Goal: Information Seeking & Learning: Learn about a topic

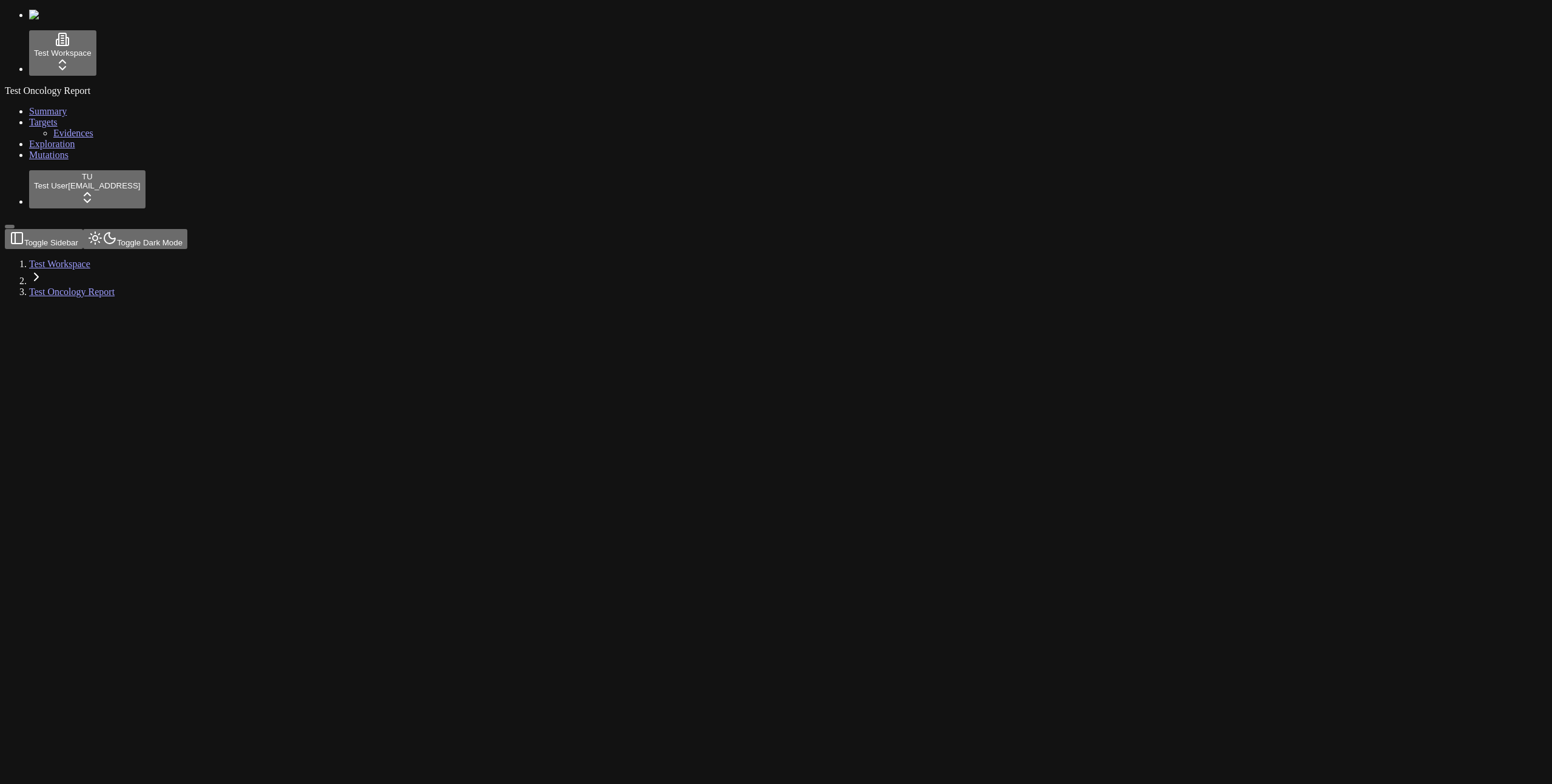
click at [323, 307] on div at bounding box center [718, 307] width 1426 height 0
drag, startPoint x: 838, startPoint y: 109, endPoint x: 832, endPoint y: 101, distance: 10.0
click at [834, 307] on div at bounding box center [718, 307] width 1426 height 0
click at [32, 161] on div "Test Oncology Report Summary Targets Evidences Exploration Mutations" at bounding box center [776, 123] width 1543 height 75
click at [94, 307] on html "Test Workspace Test Oncology Report Summary Targets Evidences Exploration Mutat…" at bounding box center [776, 154] width 1552 height 307
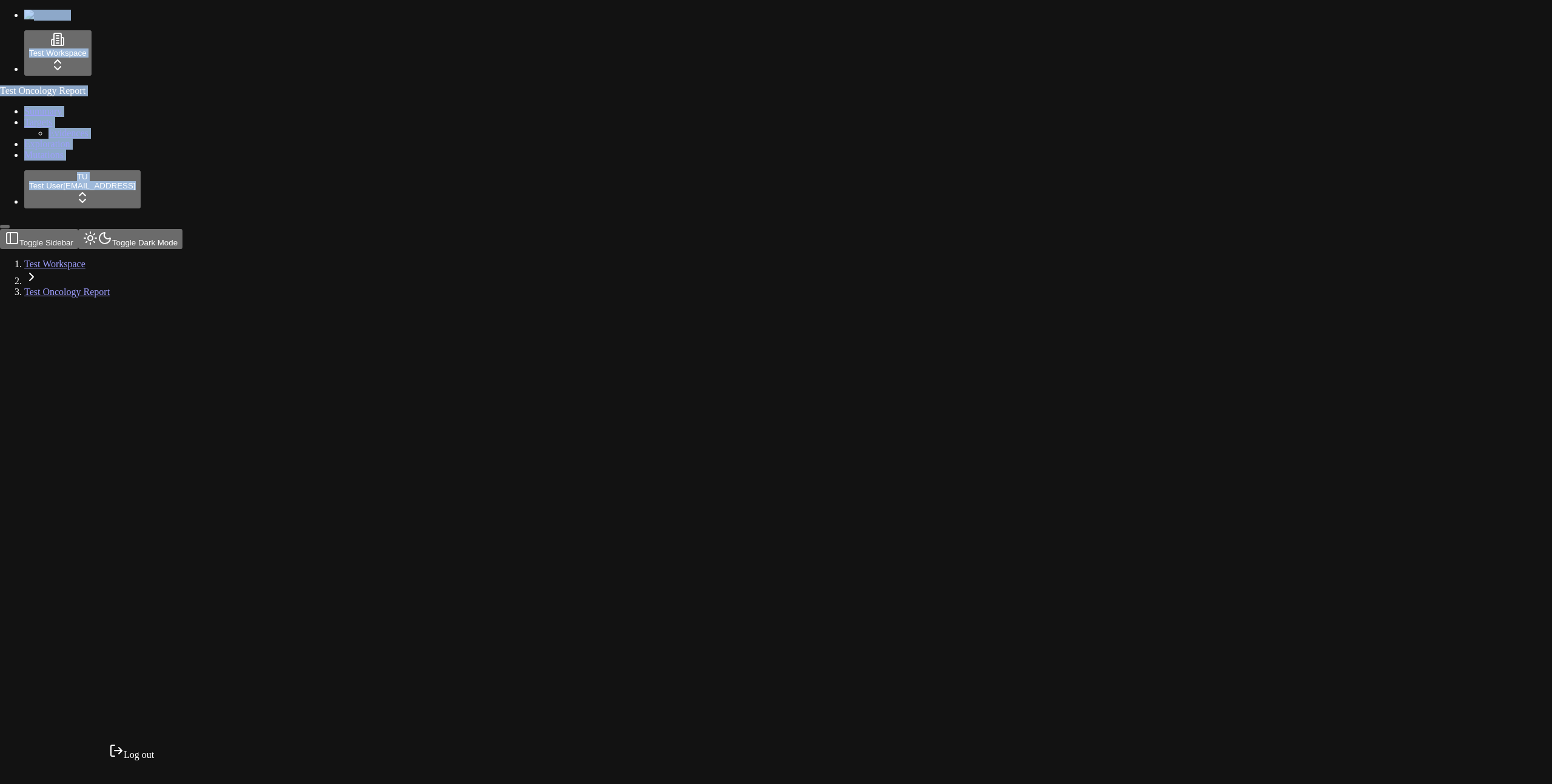
drag, startPoint x: 94, startPoint y: 754, endPoint x: 97, endPoint y: 714, distance: 40.1
click at [94, 307] on html "Test Workspace Test Oncology Report Summary Targets Evidences Exploration Mutat…" at bounding box center [776, 154] width 1552 height 307
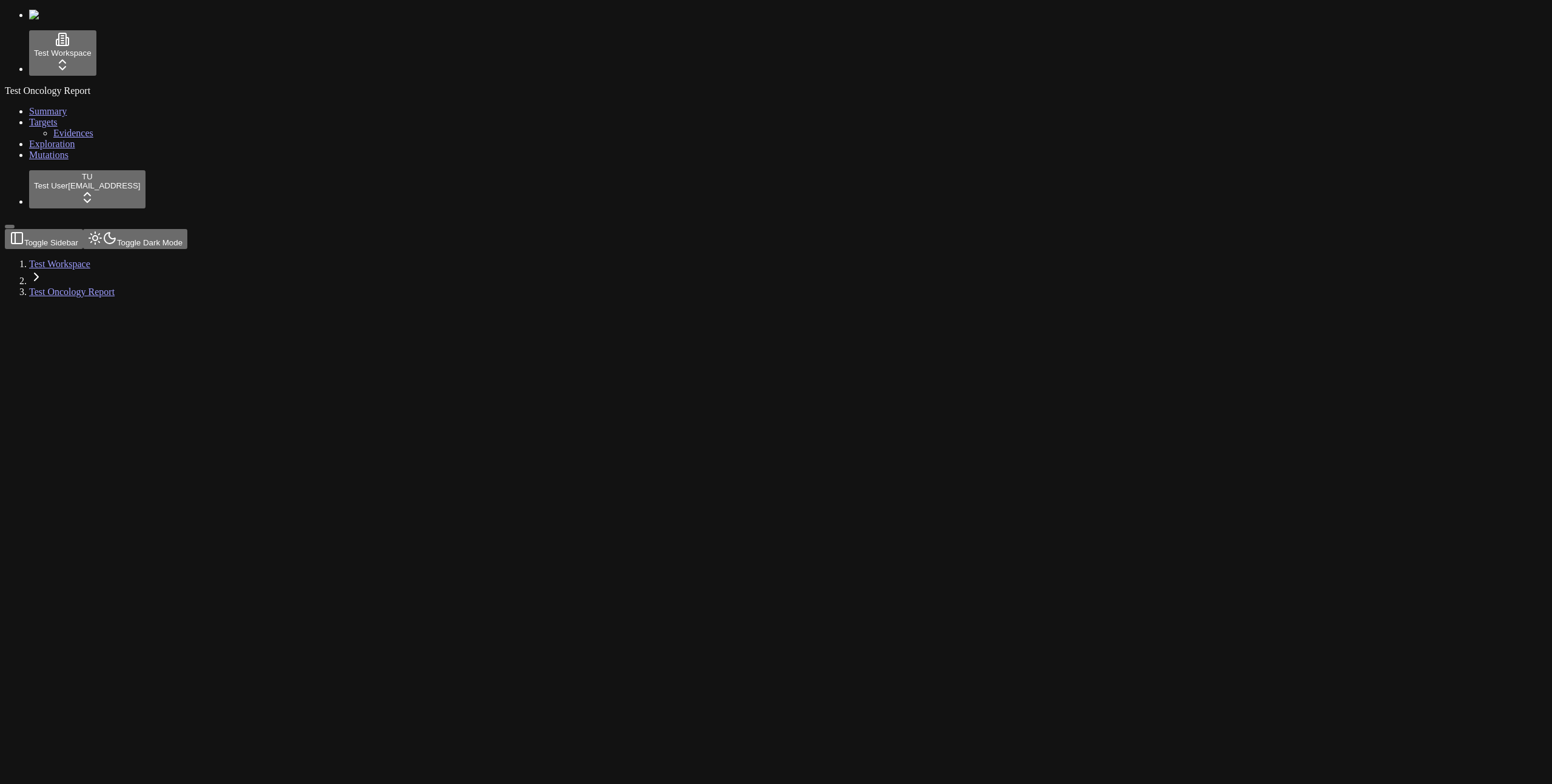
drag, startPoint x: 57, startPoint y: 534, endPoint x: 55, endPoint y: 526, distance: 8.2
click at [57, 161] on div "Test Oncology Report Summary Targets Evidences Exploration Mutations" at bounding box center [776, 123] width 1543 height 75
click at [57, 208] on div "TU Test User test@numenos.ai" at bounding box center [776, 190] width 1543 height 38
click at [61, 307] on html "Test Workspace Test Oncology Report Summary Targets Evidences Exploration Mutat…" at bounding box center [776, 154] width 1552 height 307
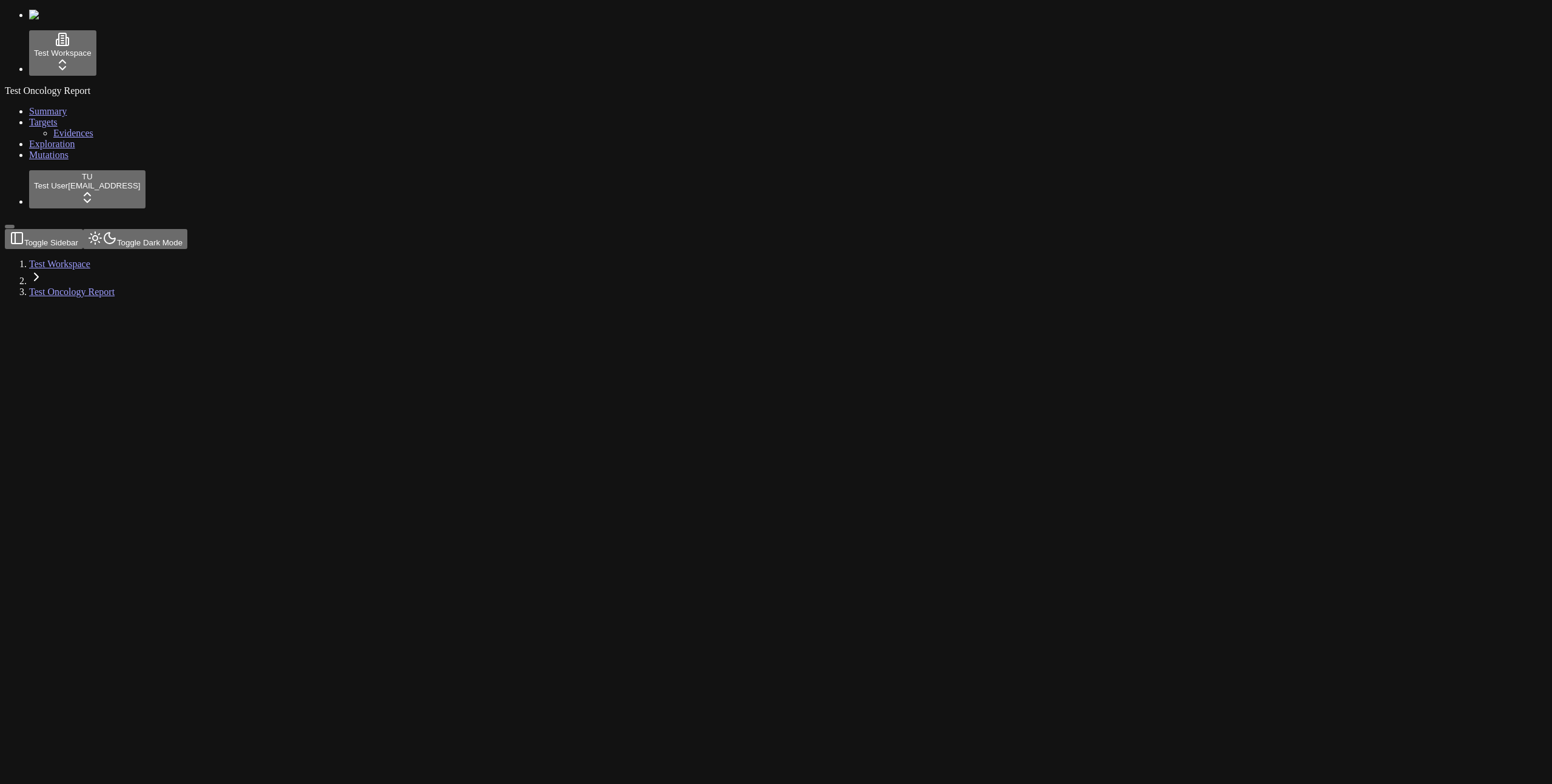
click at [53, 160] on link "Mutations" at bounding box center [48, 155] width 39 height 10
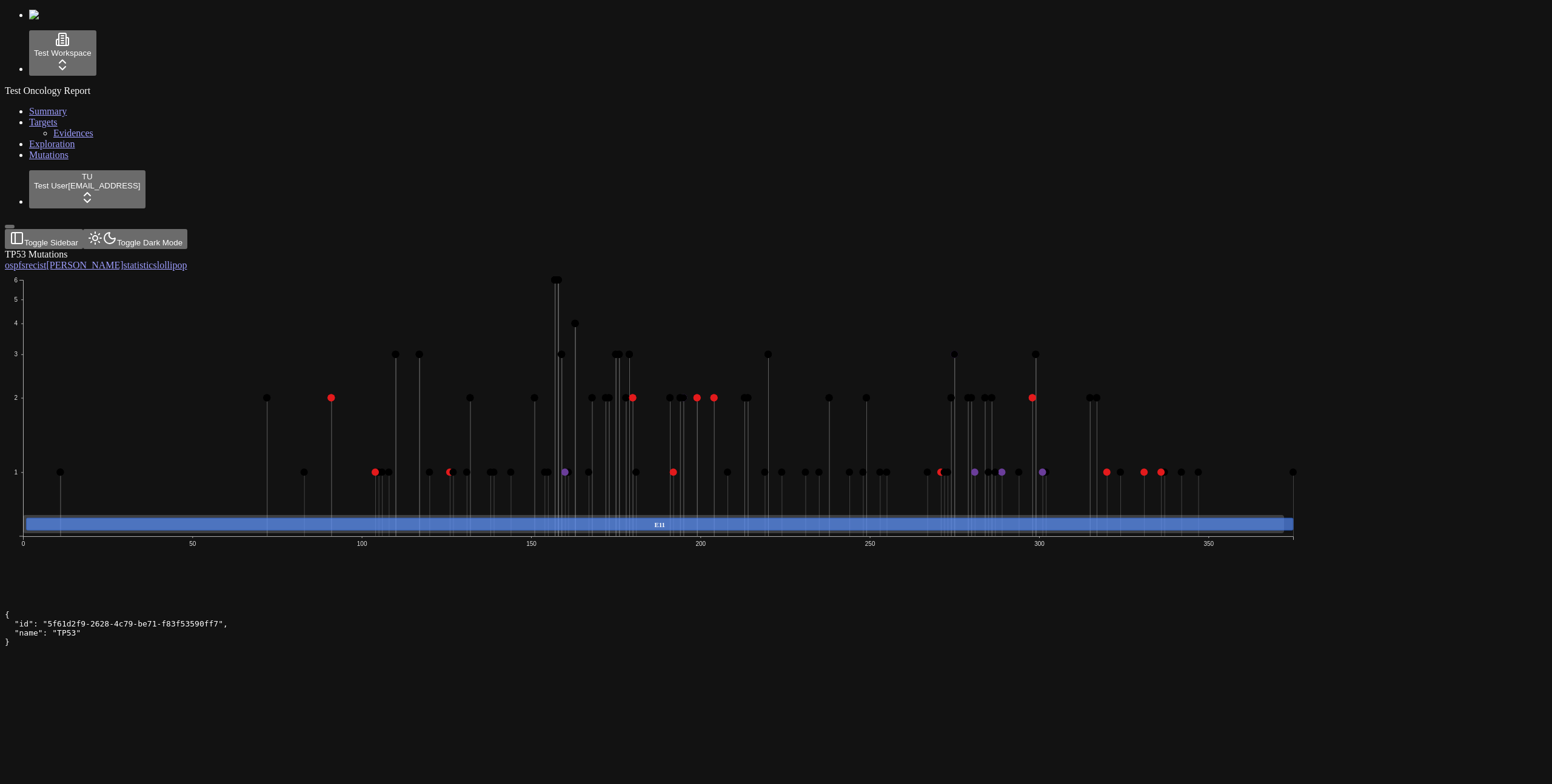
drag, startPoint x: 0, startPoint y: 0, endPoint x: 75, endPoint y: 253, distance: 263.9
click at [75, 161] on div "Test Oncology Report Summary Targets Evidences Exploration Mutations" at bounding box center [776, 123] width 1543 height 75
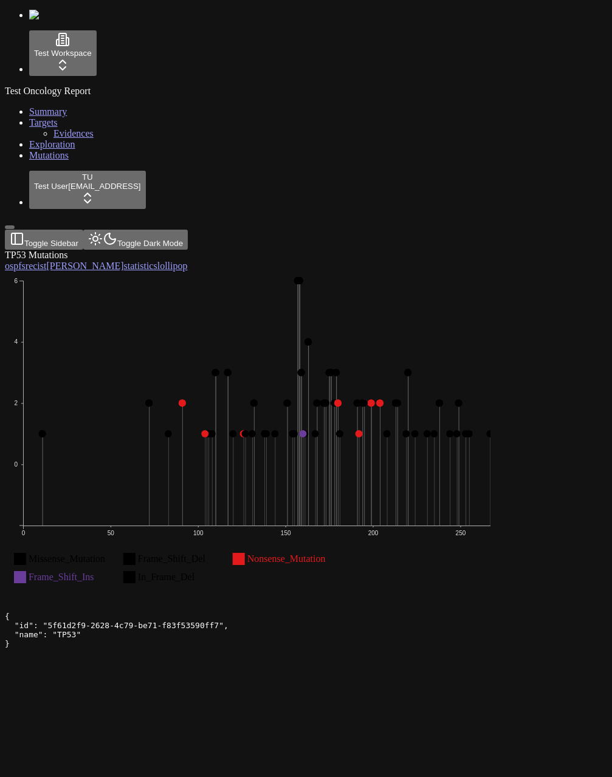
scroll to position [9, 0]
drag, startPoint x: 620, startPoint y: 123, endPoint x: 475, endPoint y: 146, distance: 147.0
click at [475, 146] on html "Test Workspace Test Oncology Report Summary Targets Evidences Exploration Mutat…" at bounding box center [306, 328] width 612 height 656
click at [221, 528] on div "TP53 Mutations os pfs recist orr statistics lollipop Missense_Mutation Frame_Sh…" at bounding box center [247, 427] width 485 height 354
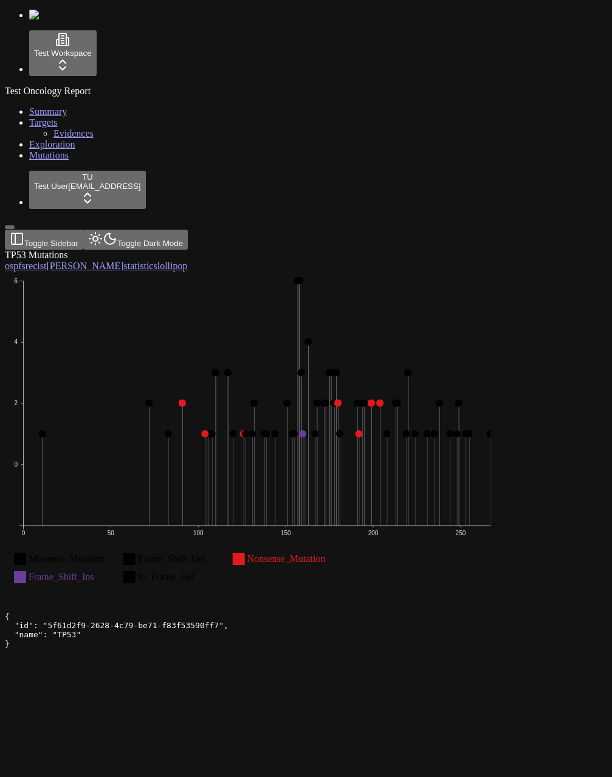
click at [375, 355] on icon "Missense_Mutation Frame_Shift_Del Nonsense_Mutation Frame_Shift_Ins In_Frame_De…" at bounding box center [351, 437] width 693 height 330
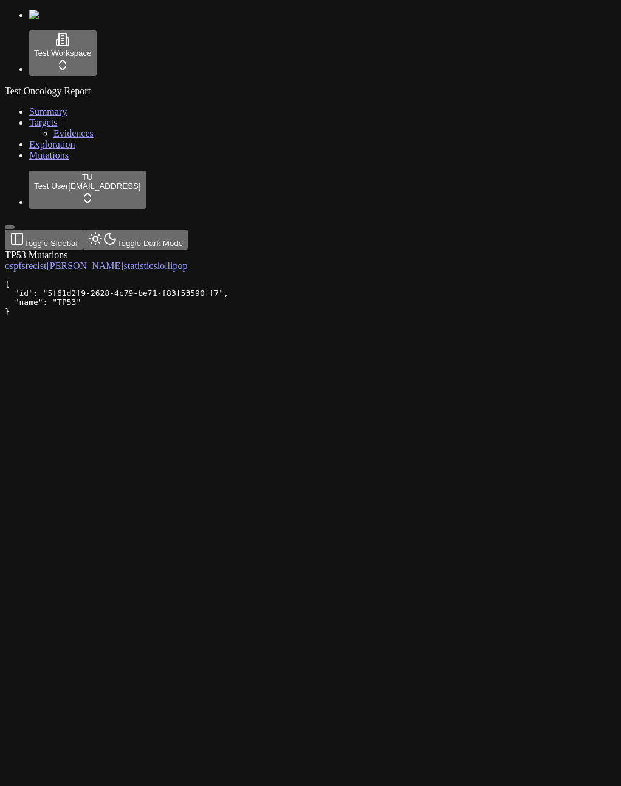
click at [369, 272] on div "TP53 Mutations os pfs recist [PERSON_NAME] statistics lollipop" at bounding box center [252, 261] width 495 height 22
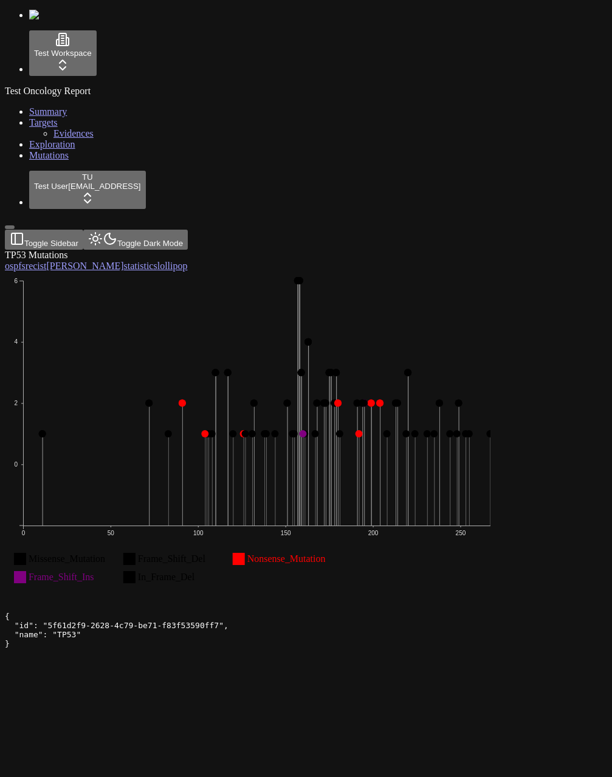
click at [460, 272] on icon "Missense_Mutation Frame_Shift_Del Nonsense_Mutation Frame_Shift_Ins In_Frame_De…" at bounding box center [351, 437] width 693 height 330
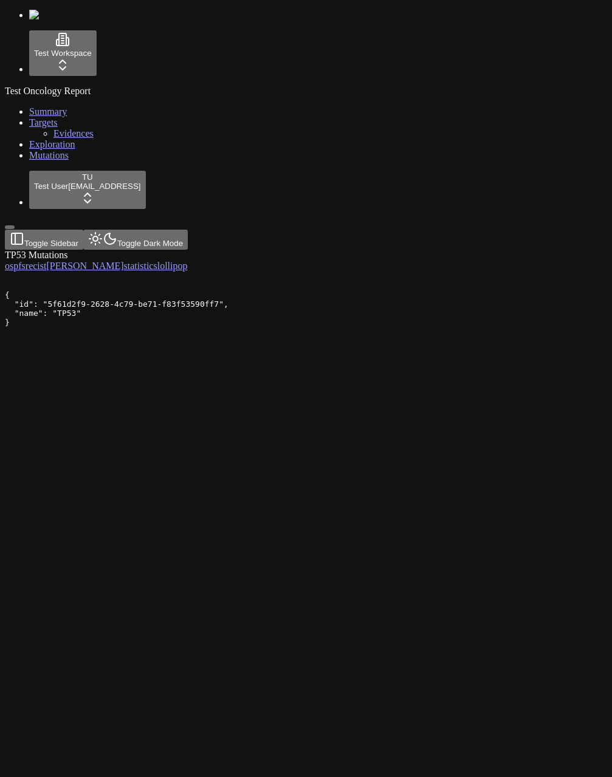
click at [87, 161] on div "Test Oncology Report Summary Targets Evidences Exploration Mutations" at bounding box center [306, 123] width 602 height 75
